Goal: Find specific page/section: Find specific page/section

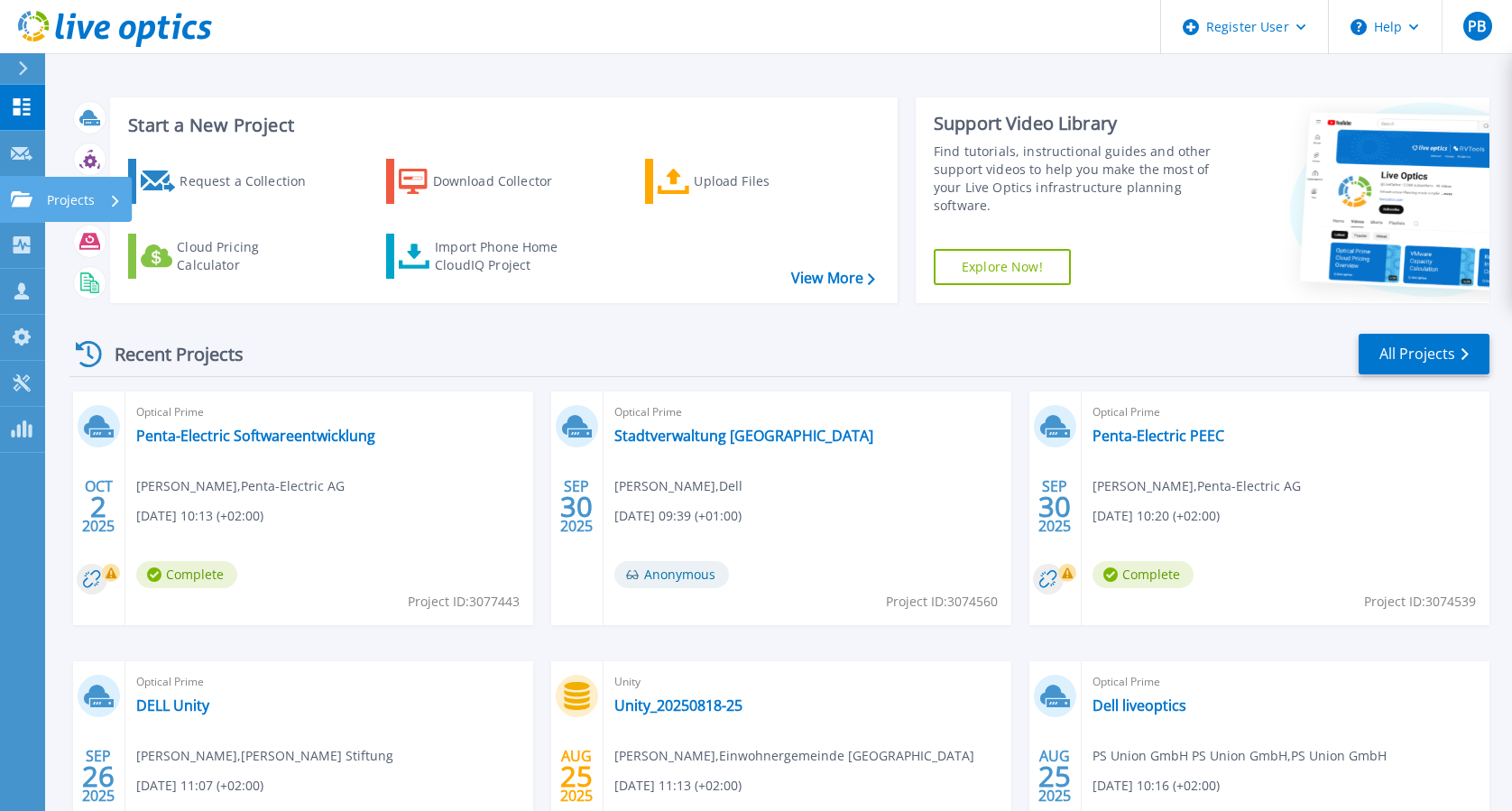
click at [12, 216] on link "Projects Projects" at bounding box center [22, 199] width 45 height 46
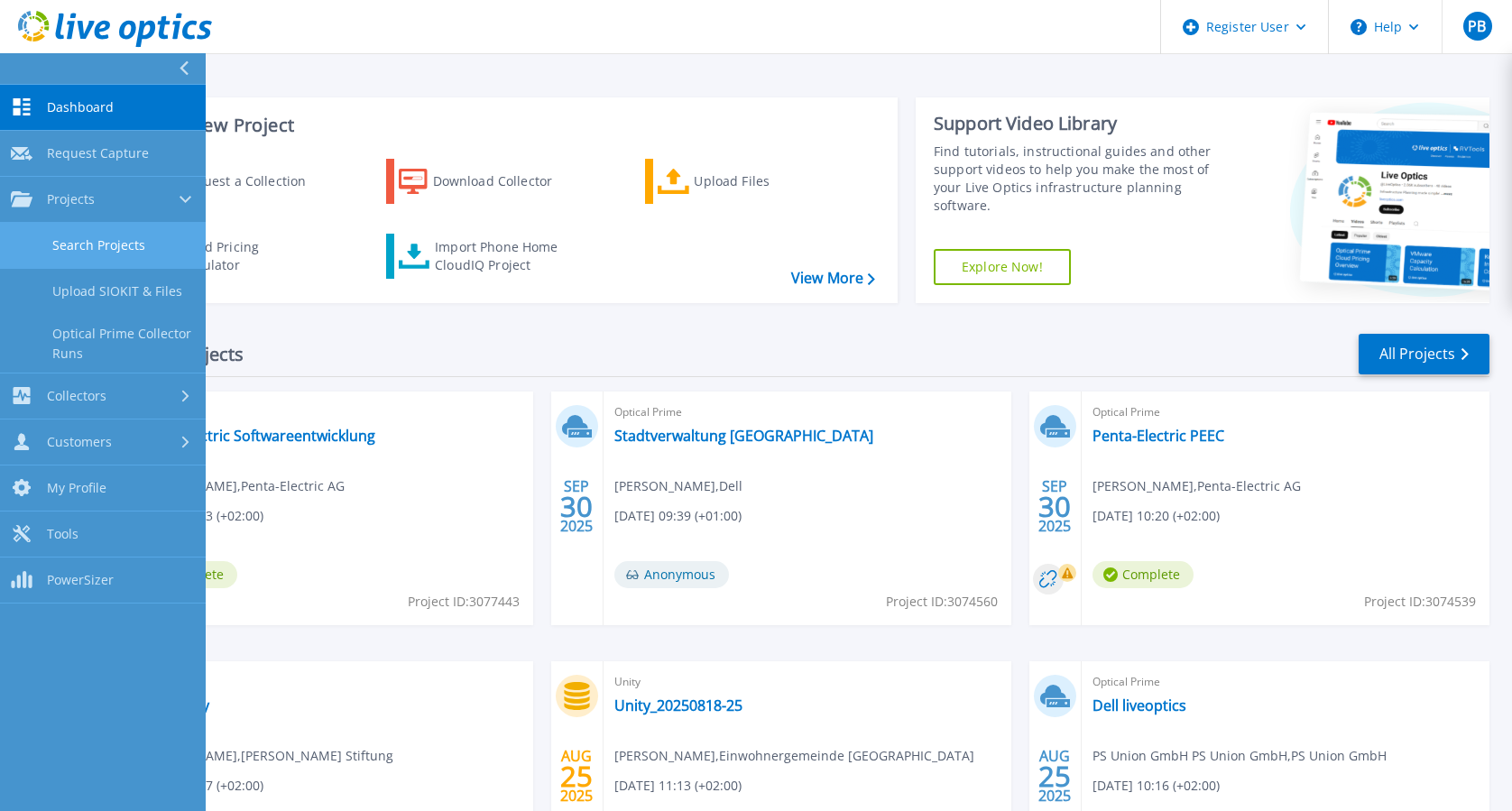
click at [107, 252] on link "Search Projects" at bounding box center [103, 245] width 206 height 46
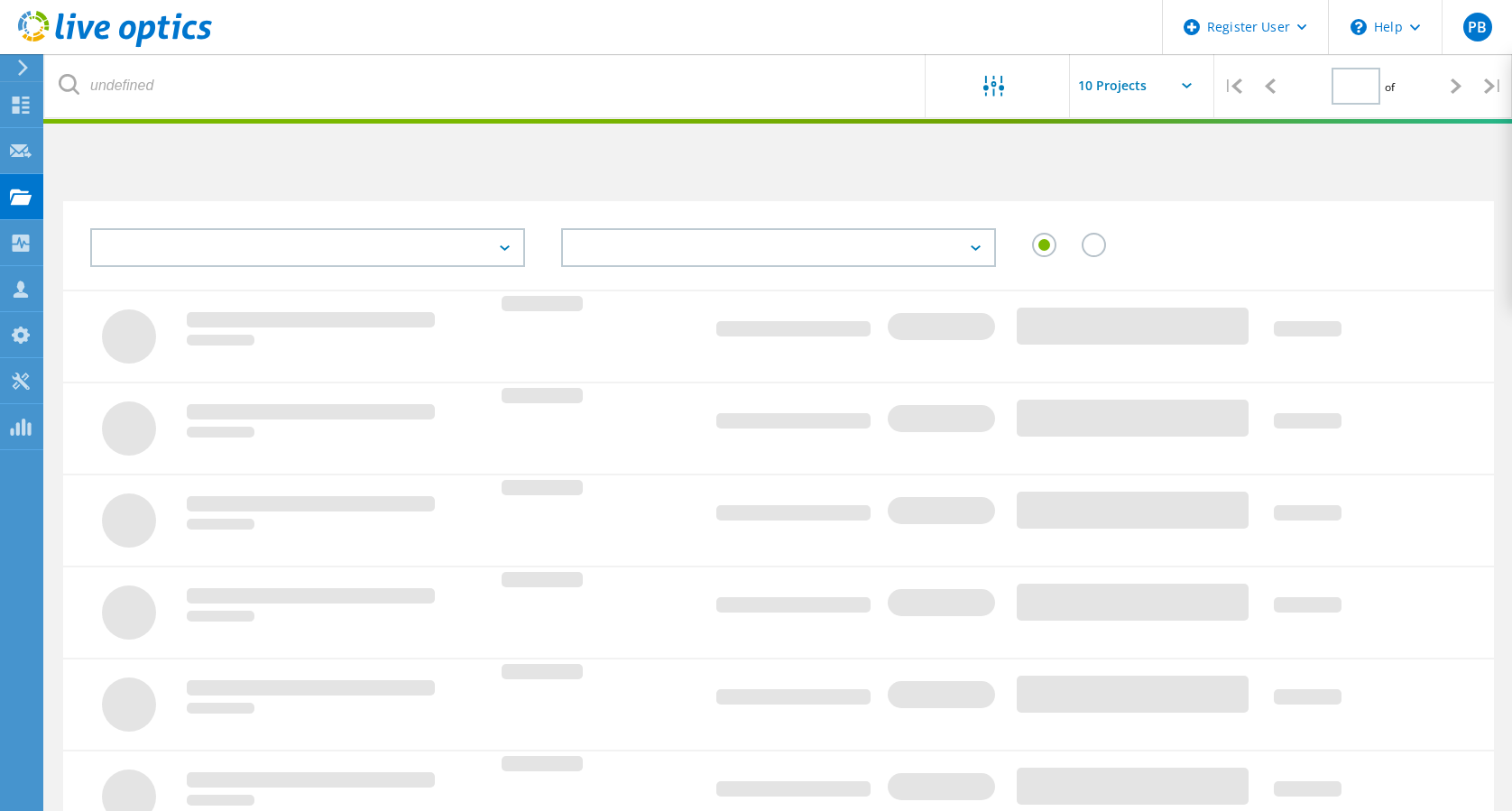
type input "1"
